Goal: Task Accomplishment & Management: Use online tool/utility

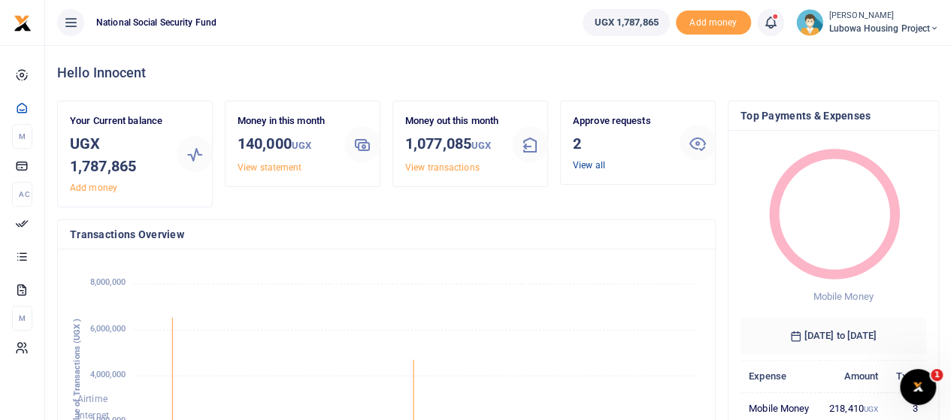
click at [593, 162] on link "View all" at bounding box center [589, 165] width 32 height 11
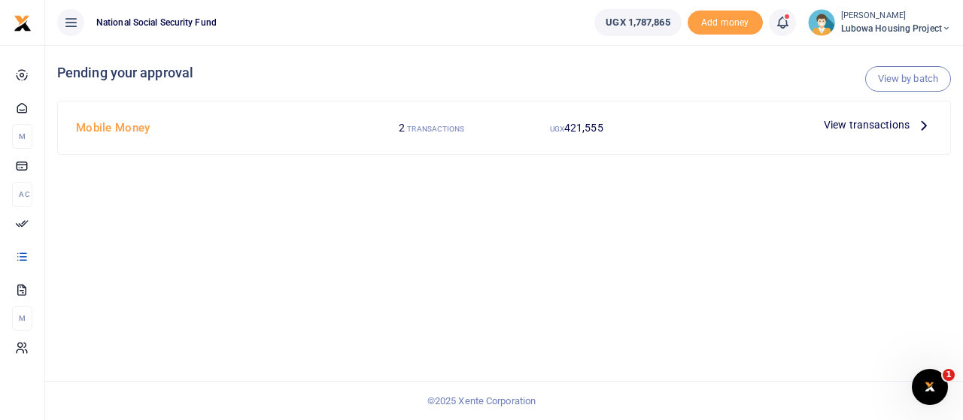
click at [906, 122] on span "View transactions" at bounding box center [867, 125] width 86 height 17
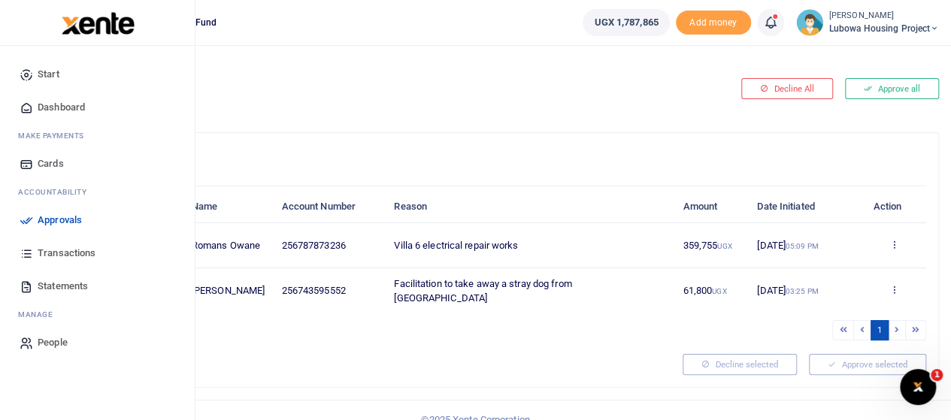
click at [54, 258] on span "Transactions" at bounding box center [67, 253] width 58 height 15
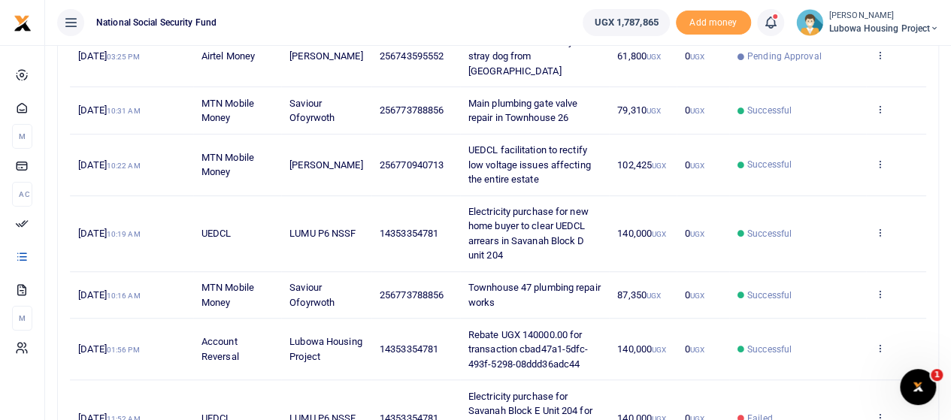
scroll to position [531, 0]
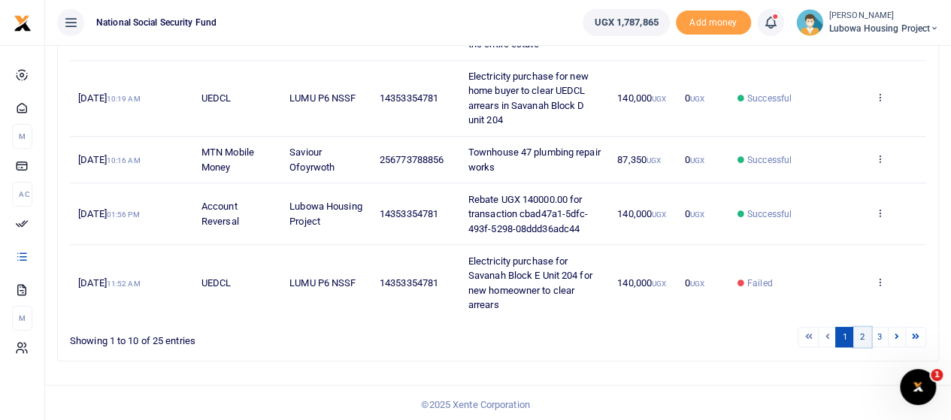
click at [860, 330] on link "2" at bounding box center [863, 337] width 18 height 20
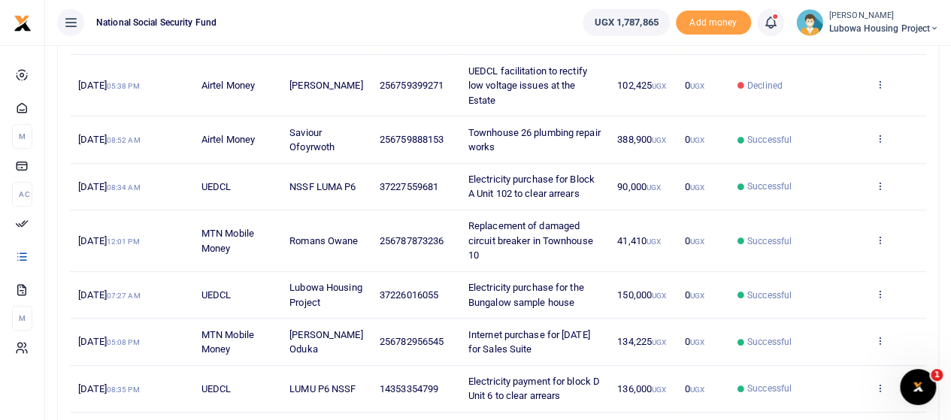
scroll to position [472, 0]
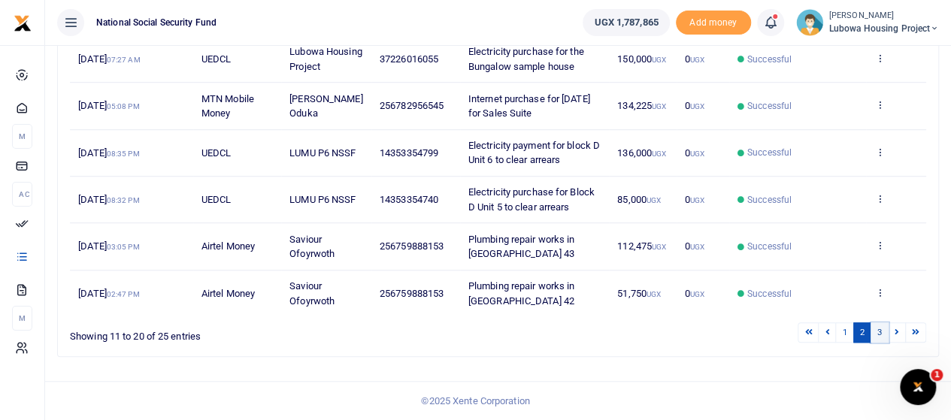
click at [885, 331] on link "3" at bounding box center [880, 333] width 18 height 20
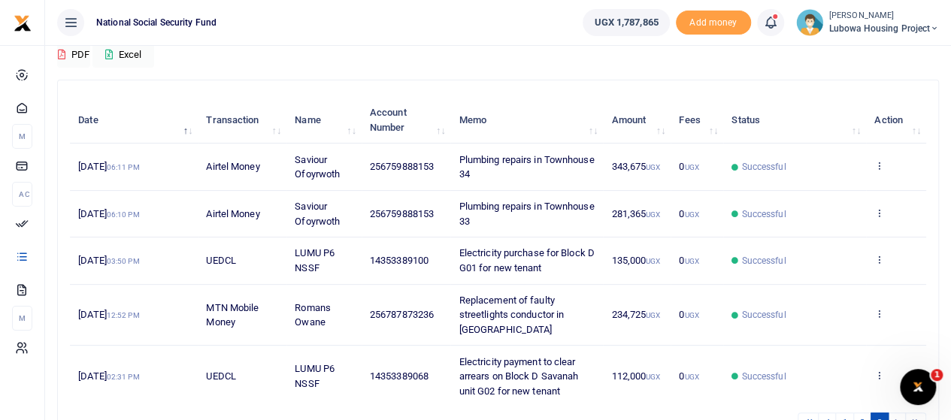
scroll to position [224, 0]
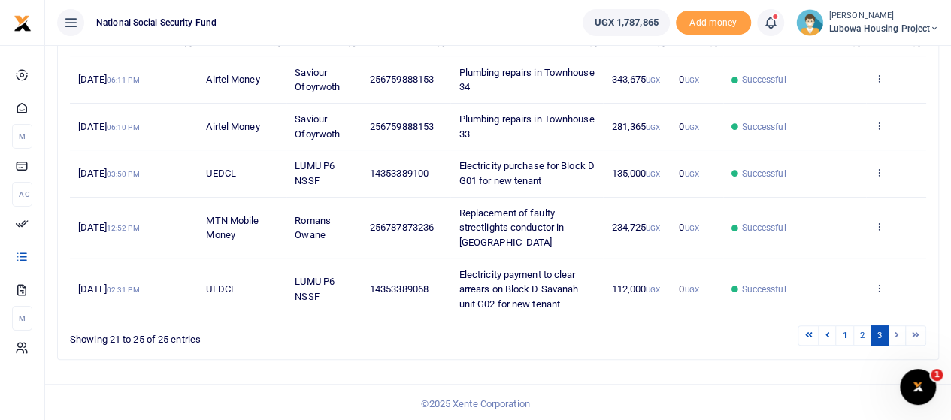
click at [898, 335] on li at bounding box center [897, 336] width 17 height 20
click at [846, 334] on link "1" at bounding box center [845, 336] width 18 height 20
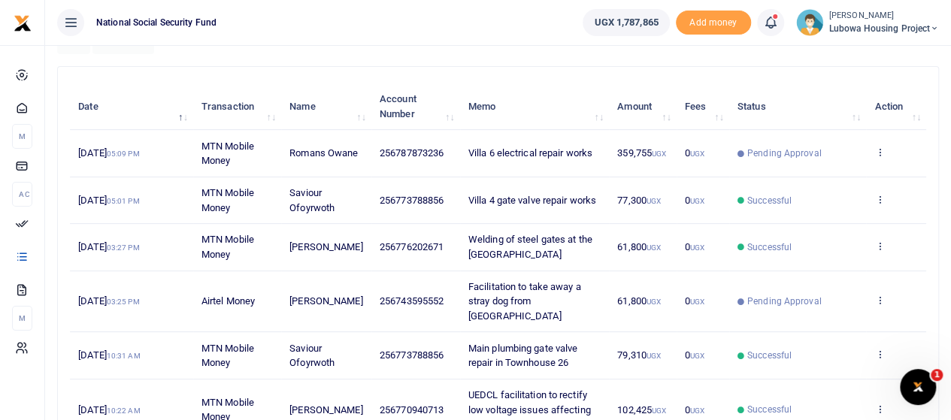
scroll to position [0, 0]
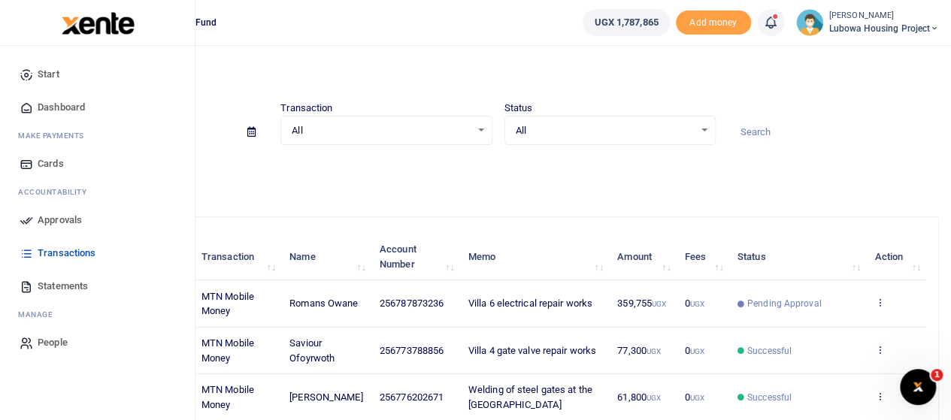
click at [64, 250] on span "Transactions" at bounding box center [67, 253] width 58 height 15
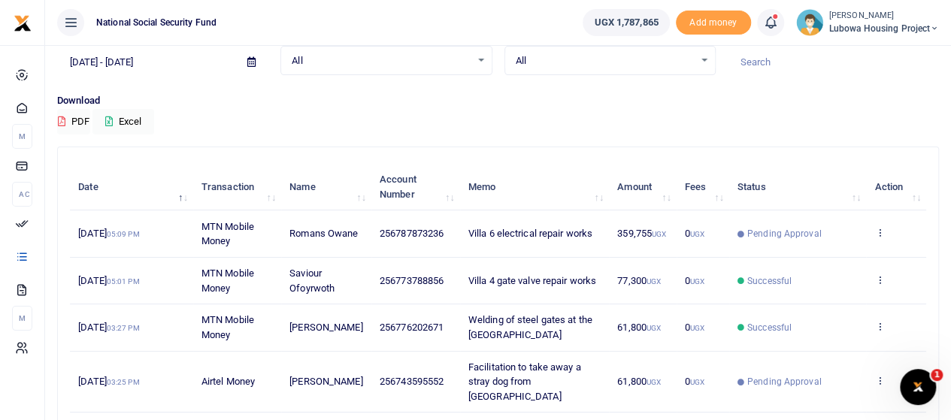
scroll to position [150, 0]
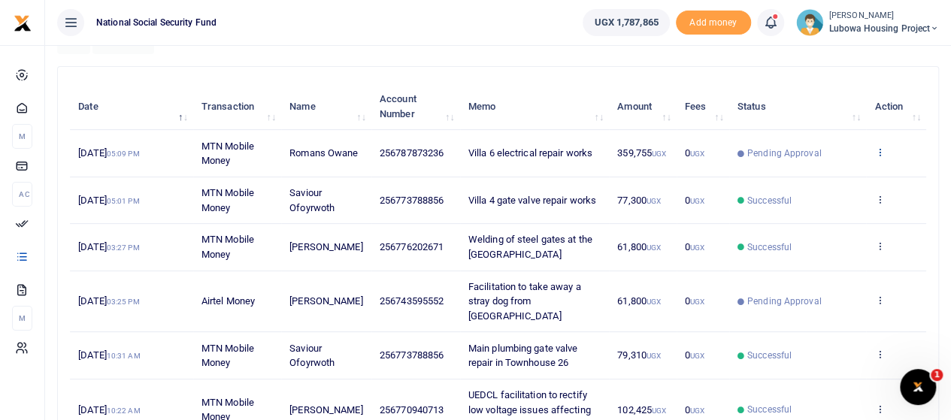
click at [878, 150] on icon at bounding box center [880, 152] width 10 height 11
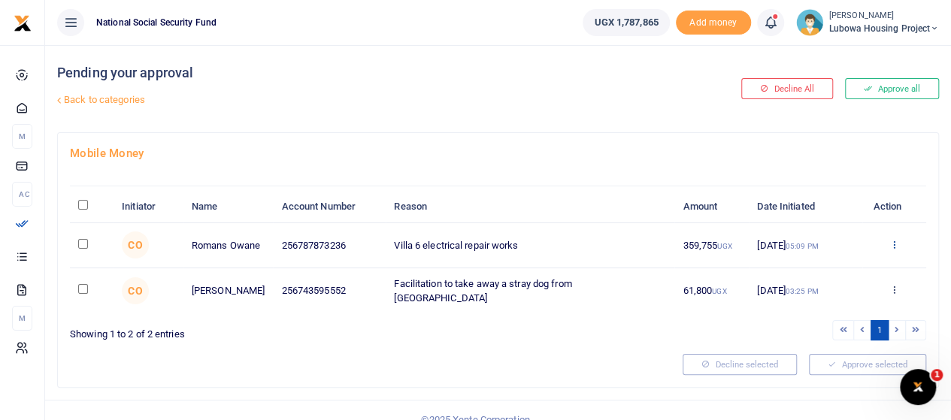
click at [897, 246] on icon at bounding box center [895, 244] width 10 height 11
click at [830, 271] on link "Approve" at bounding box center [839, 269] width 119 height 21
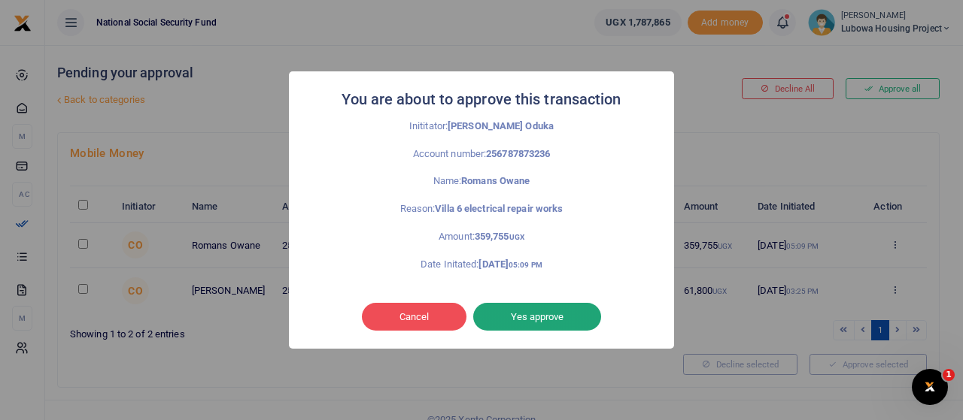
click at [543, 315] on button "Yes approve" at bounding box center [537, 317] width 128 height 29
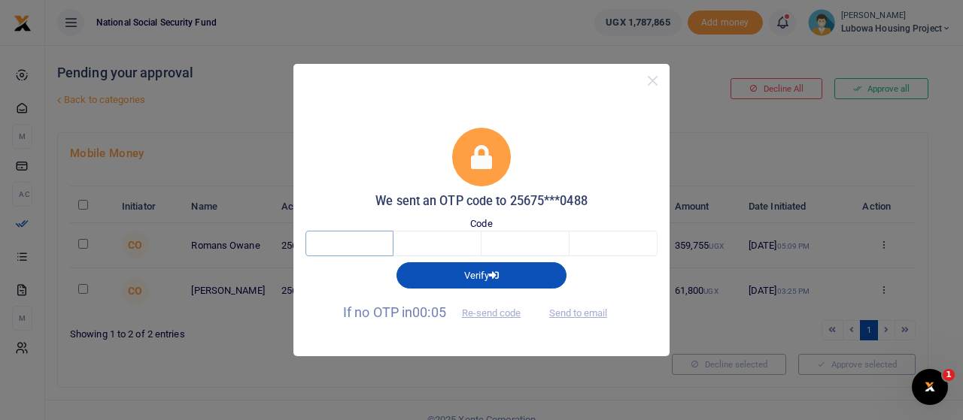
click at [338, 250] on input "text" at bounding box center [349, 244] width 88 height 26
type input "4"
type input "2"
type input "9"
type input "8"
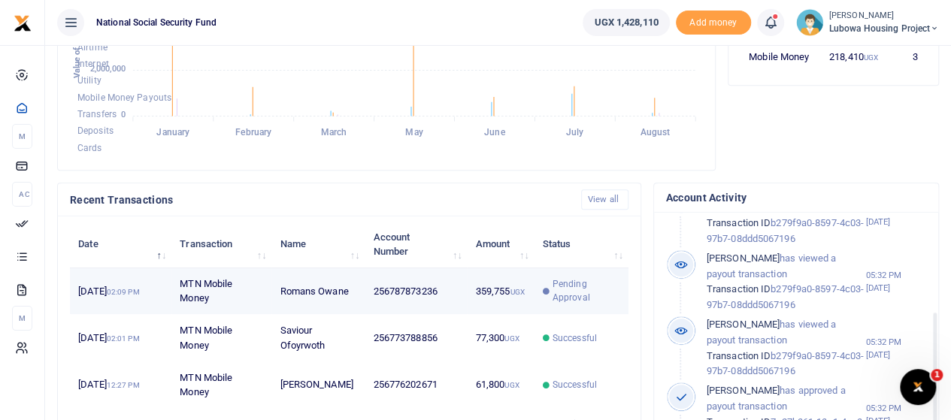
scroll to position [376, 0]
